Goal: Find specific page/section: Find specific page/section

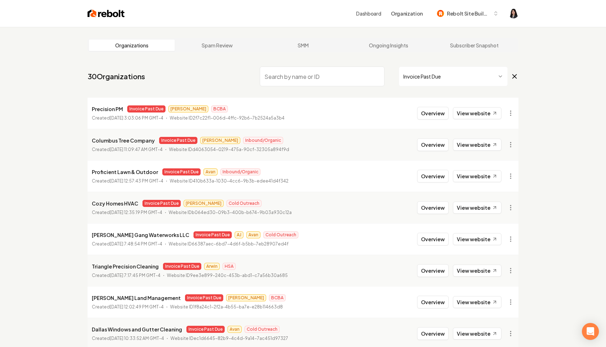
click at [516, 78] on icon at bounding box center [514, 77] width 4 height 4
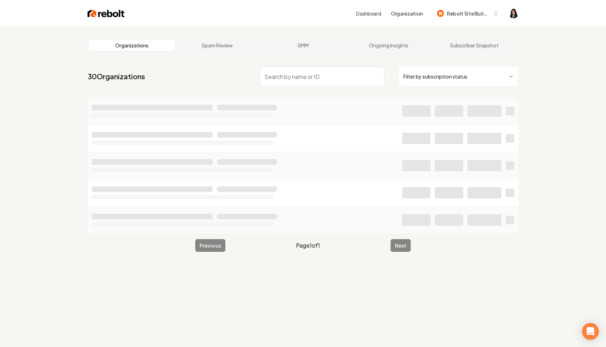
click at [345, 70] on input "search" at bounding box center [322, 77] width 125 height 20
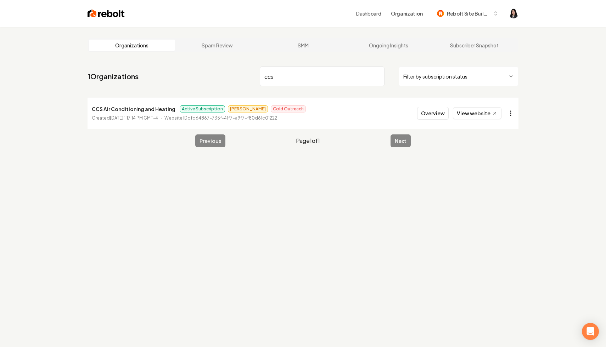
type input "ccs"
click at [510, 112] on html "Dashboard Organization Rebolt Site Builder Organizations Spam Review SMM Ongoin…" at bounding box center [303, 173] width 606 height 347
click at [506, 170] on link "View in Stripe" at bounding box center [493, 174] width 45 height 11
click at [377, 78] on input "ccs" at bounding box center [322, 77] width 125 height 20
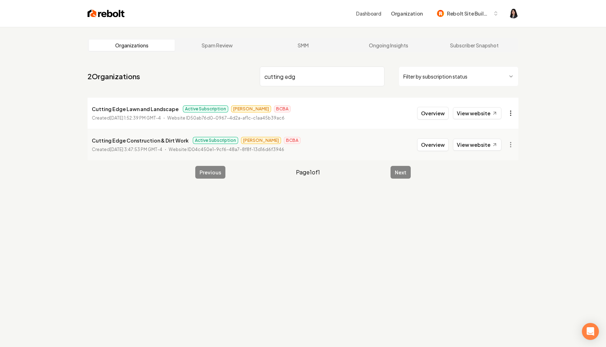
type input "cutting edg"
click at [512, 115] on html "Dashboard Organization Rebolt Site Builder Organizations Spam Review SMM Ongoin…" at bounding box center [303, 173] width 606 height 347
click at [503, 176] on link "View in Stripe" at bounding box center [493, 174] width 45 height 11
click at [507, 110] on html "Dashboard Organization Rebolt Site Builder Organizations Spam Review SMM Ongoin…" at bounding box center [303, 173] width 606 height 347
click at [492, 164] on link "View in Clerk" at bounding box center [493, 163] width 45 height 11
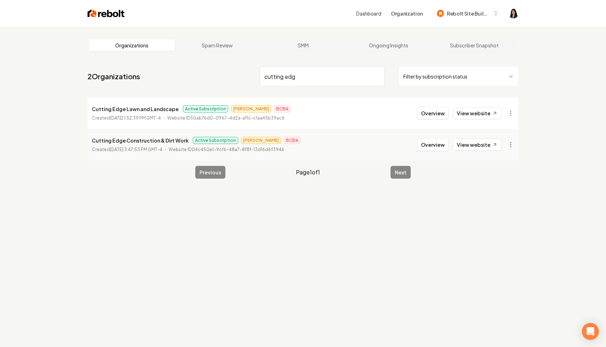
click at [379, 76] on input "cutting edg" at bounding box center [322, 77] width 125 height 20
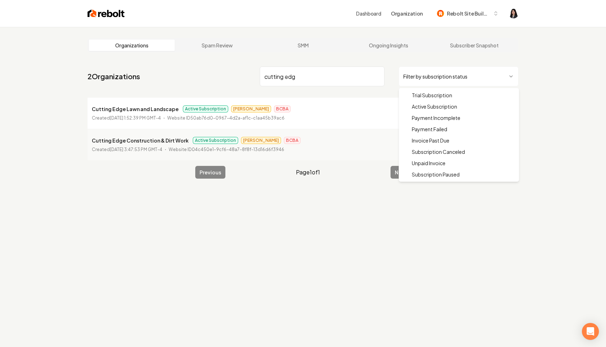
click at [441, 76] on html "Dashboard Organization Rebolt Site Builder Organizations Spam Review SMM Ongoin…" at bounding box center [303, 173] width 606 height 347
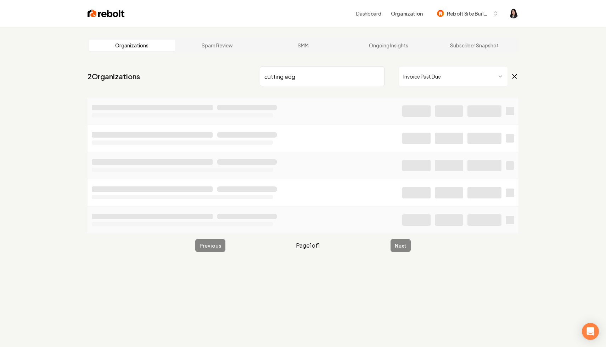
click at [376, 76] on input "cutting edg" at bounding box center [322, 77] width 125 height 20
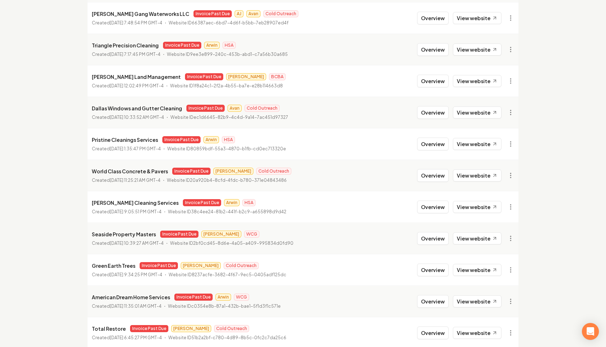
scroll to position [222, 0]
click at [505, 141] on link "View in Stripe" at bounding box center [493, 141] width 45 height 11
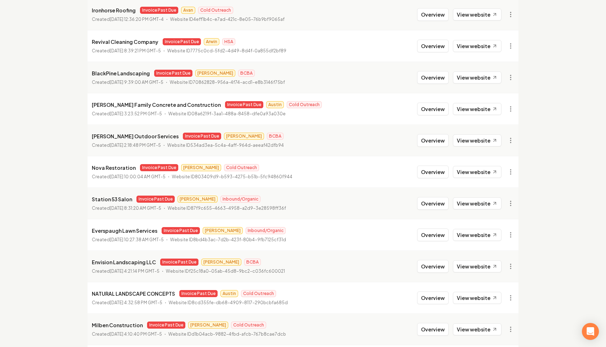
scroll to position [599, 0]
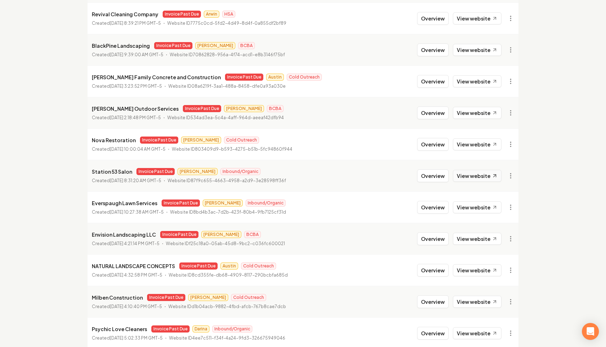
click at [488, 179] on link "View website" at bounding box center [477, 176] width 49 height 12
click at [491, 228] on link "View in Clerk" at bounding box center [493, 225] width 45 height 11
click at [499, 237] on link "View in Stripe" at bounding box center [493, 237] width 45 height 11
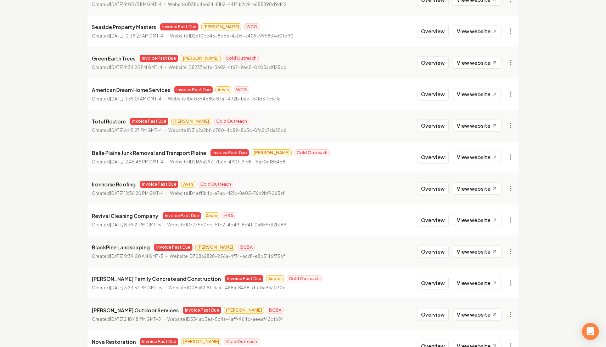
scroll to position [410, 0]
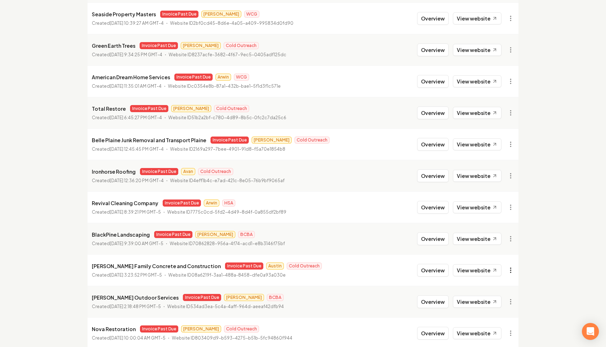
click at [505, 190] on link "View in Stripe" at bounding box center [493, 194] width 45 height 11
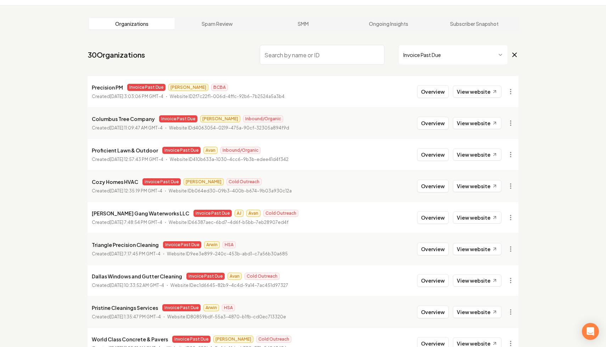
scroll to position [0, 0]
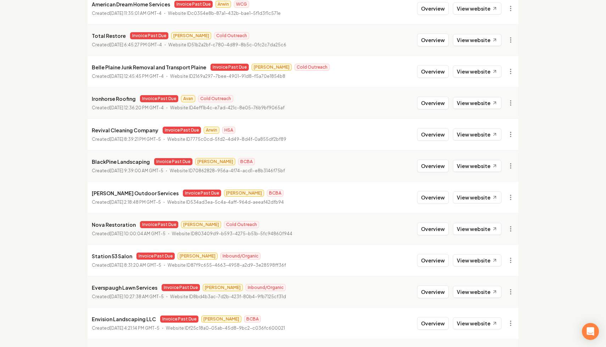
scroll to position [485, 0]
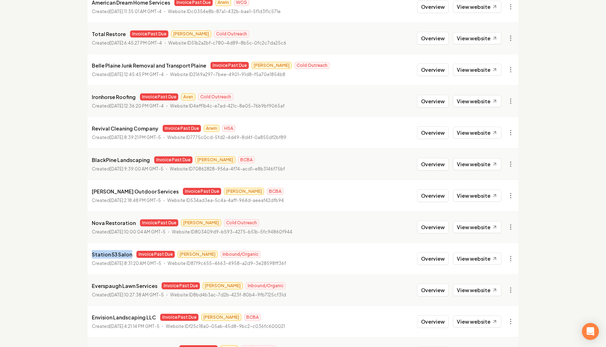
drag, startPoint x: 130, startPoint y: 255, endPoint x: 86, endPoint y: 256, distance: 43.9
click at [86, 256] on main "Organizations Spam Review SMM Ongoing Insights Subscriber Snapshot 29 Organizat…" at bounding box center [302, 49] width 453 height 1014
copy p "Station 53 Salon"
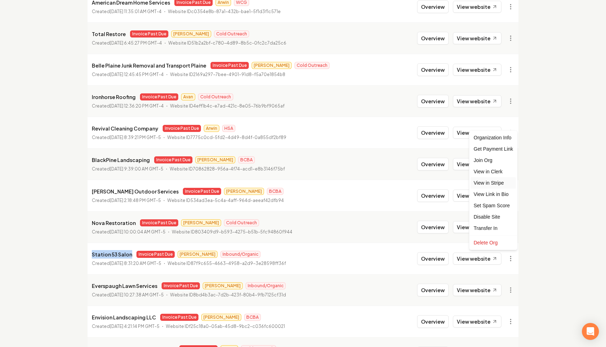
click at [503, 186] on link "View in Stripe" at bounding box center [493, 182] width 45 height 11
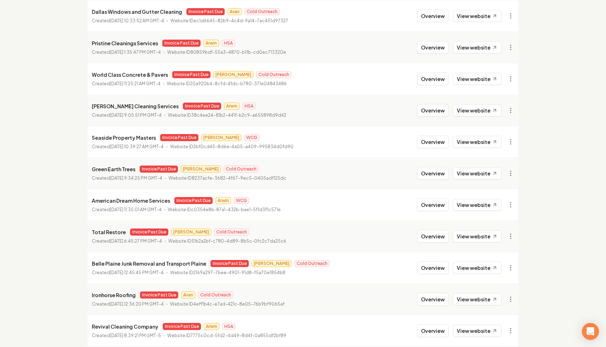
scroll to position [53, 0]
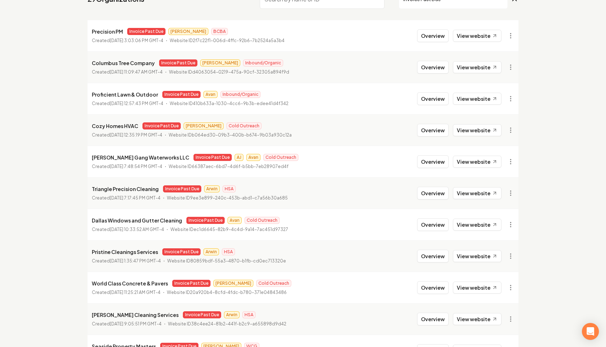
scroll to position [84, 0]
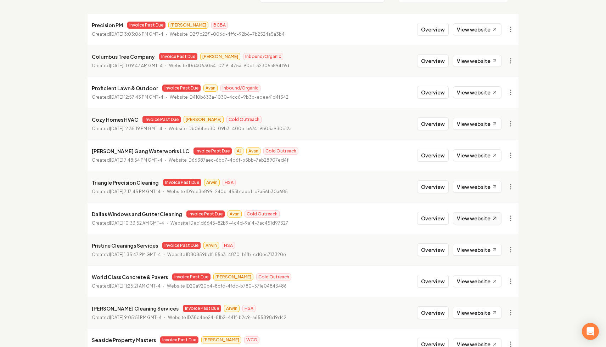
click at [475, 220] on link "View website" at bounding box center [477, 218] width 49 height 12
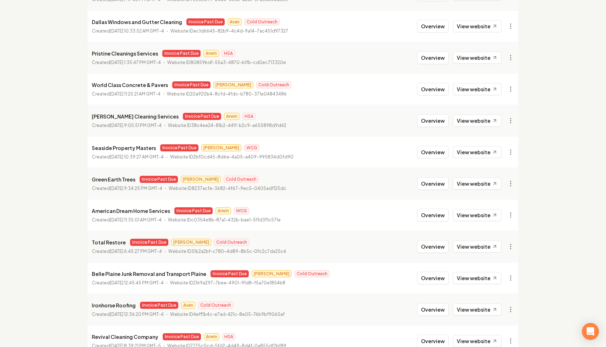
scroll to position [277, 0]
click at [500, 83] on link "View in Stripe" at bounding box center [493, 86] width 45 height 11
click at [496, 75] on link "View in Clerk" at bounding box center [493, 75] width 45 height 11
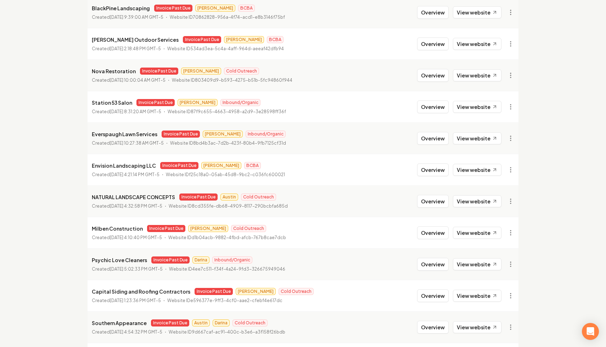
scroll to position [143, 0]
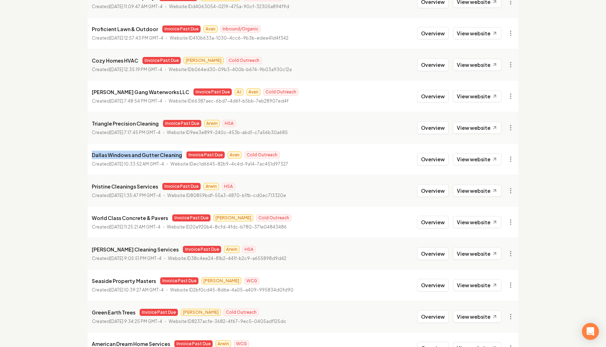
drag, startPoint x: 178, startPoint y: 154, endPoint x: 88, endPoint y: 149, distance: 90.1
click at [88, 149] on li "Dallas Windows and Gutter Cleaning Invoice Past Due Avan Cold Outreach Created …" at bounding box center [302, 159] width 431 height 32
copy p "Dallas Windows and Gutter Cleaning"
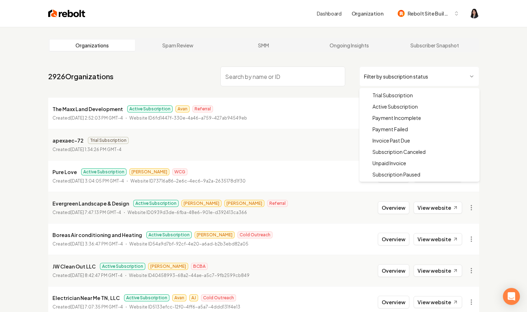
click at [436, 72] on html "Dashboard Organization Rebolt Site Builder Organizations Spam Review SMM Ongoin…" at bounding box center [263, 156] width 527 height 312
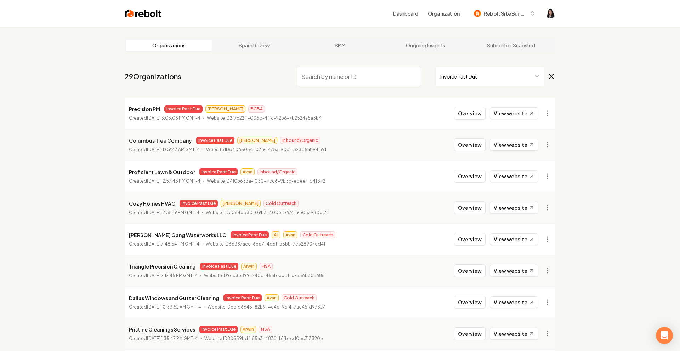
click at [526, 78] on icon at bounding box center [552, 77] width 4 height 4
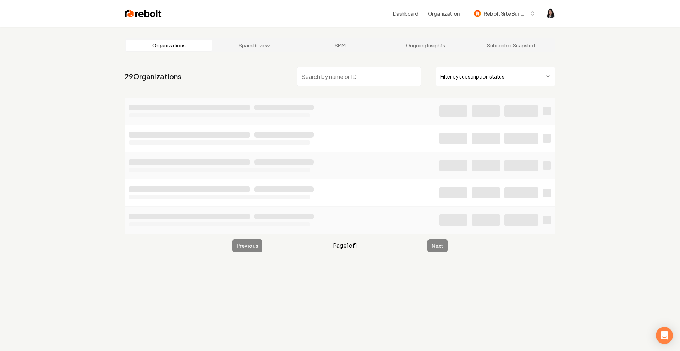
click at [387, 73] on input "search" at bounding box center [359, 77] width 125 height 20
type input "maje"
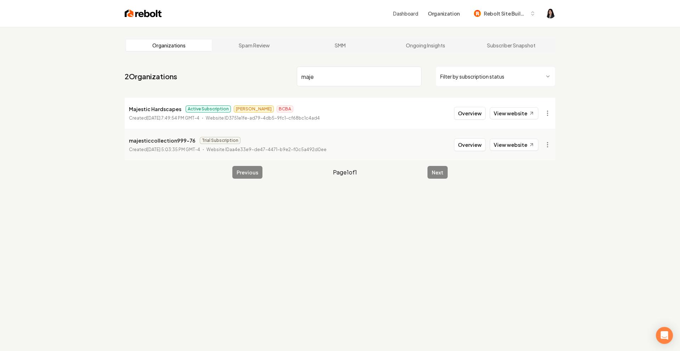
click at [413, 76] on input "maje" at bounding box center [359, 77] width 125 height 20
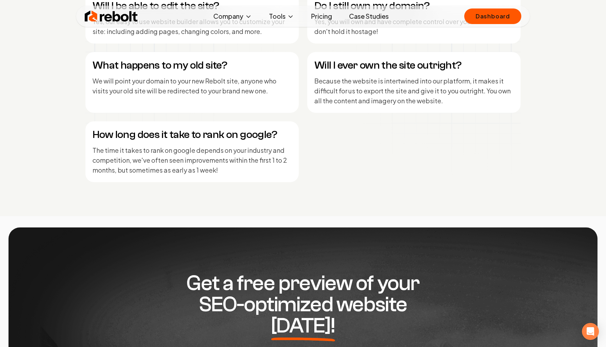
scroll to position [3427, 0]
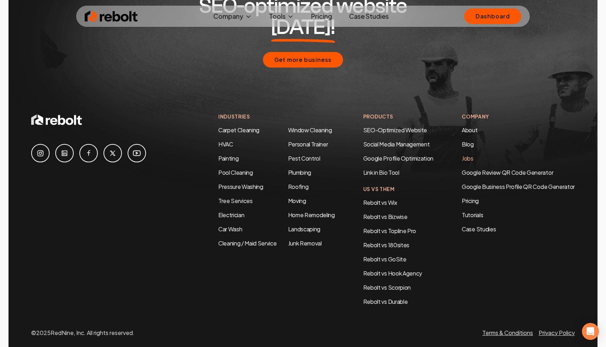
click at [469, 155] on link "Jobs" at bounding box center [467, 158] width 12 height 7
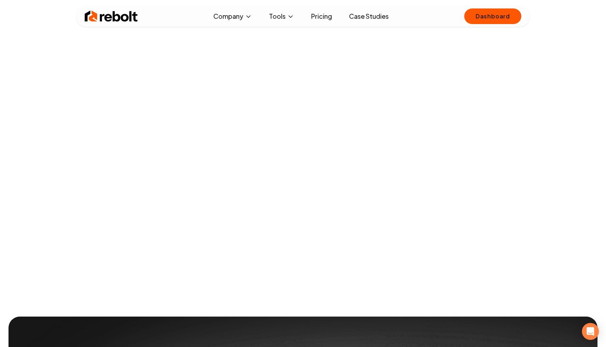
scroll to position [100, 0]
